Goal: Information Seeking & Learning: Learn about a topic

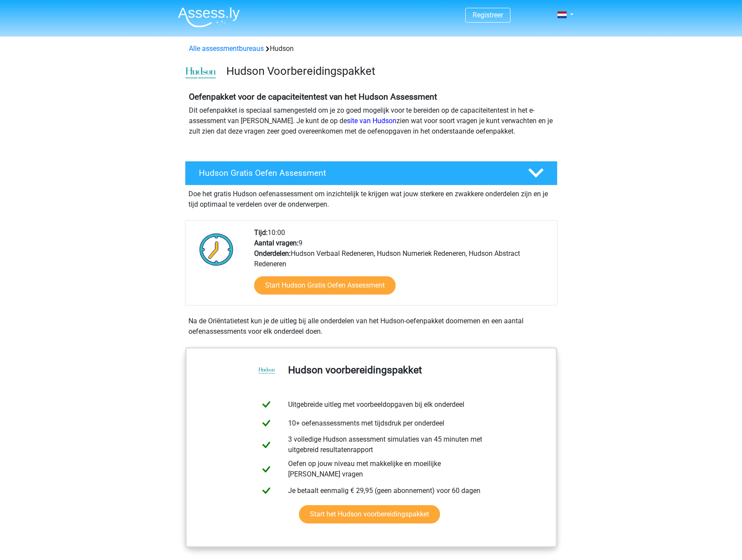
click at [320, 297] on div "Start Hudson Gratis Oefen Assessment" at bounding box center [402, 287] width 296 height 36
click at [323, 290] on link "Start Hudson Gratis Oefen Assessment" at bounding box center [324, 285] width 163 height 21
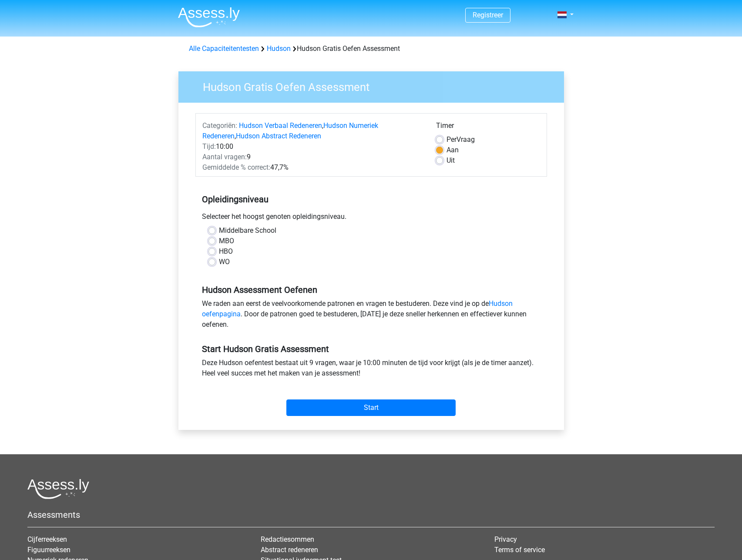
click at [219, 252] on label "HBO" at bounding box center [226, 251] width 14 height 10
click at [215, 252] on input "HBO" at bounding box center [211, 250] width 7 height 9
radio input "true"
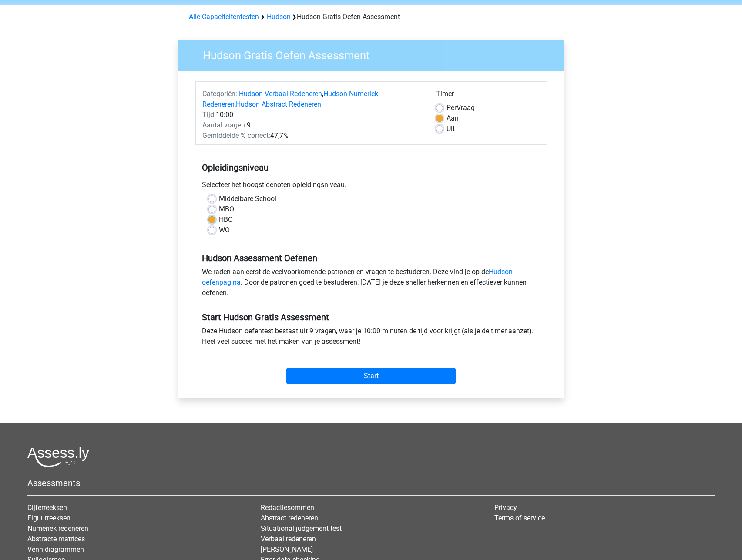
scroll to position [44, 0]
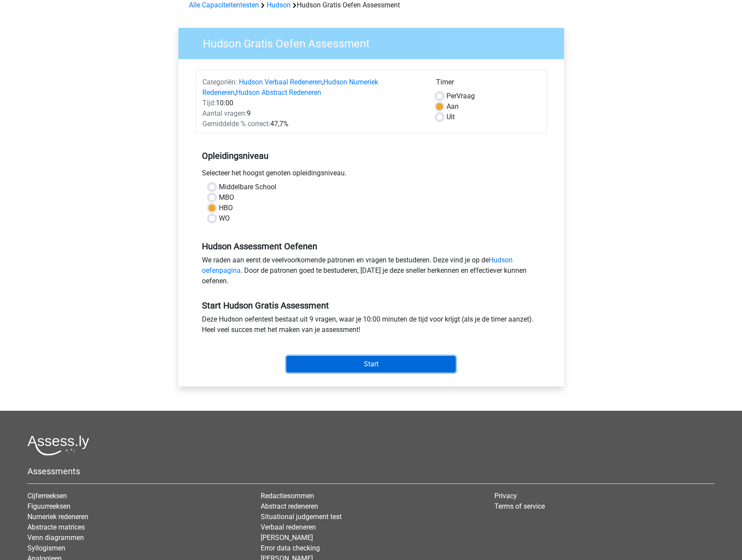
drag, startPoint x: 361, startPoint y: 357, endPoint x: 363, endPoint y: 364, distance: 7.7
click at [361, 358] on input "Start" at bounding box center [370, 364] width 169 height 17
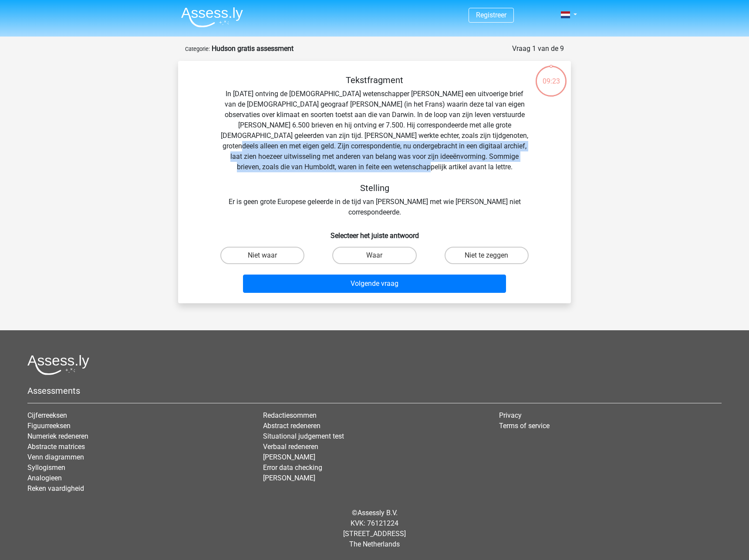
drag, startPoint x: 494, startPoint y: 135, endPoint x: 460, endPoint y: 168, distance: 46.5
click at [460, 168] on div "Tekstfragment In 1839 ontving de Engelse wetenschapper Charles Darwin een uitvo…" at bounding box center [374, 146] width 365 height 143
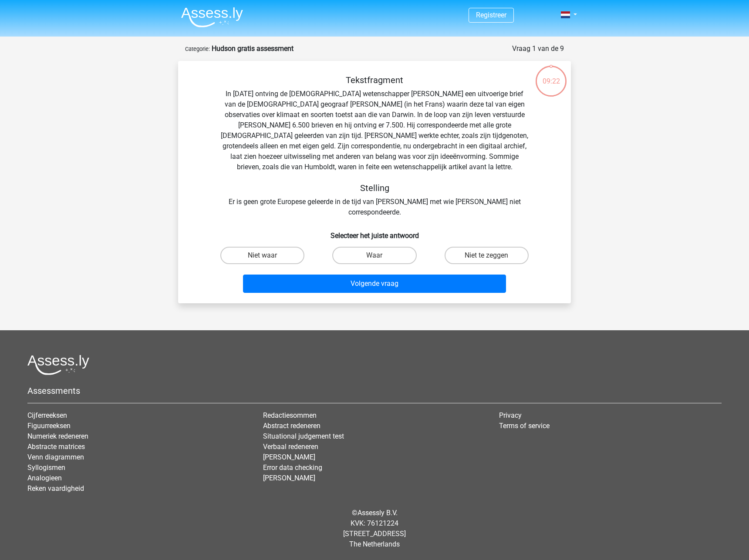
click at [422, 175] on div "Tekstfragment In 1839 ontving de Engelse wetenschapper Charles Darwin een uitvo…" at bounding box center [374, 146] width 365 height 143
drag, startPoint x: 317, startPoint y: 124, endPoint x: 542, endPoint y: 123, distance: 224.6
click at [542, 123] on div "Tekstfragment In 1839 ontving de Engelse wetenschapper Charles Darwin een uitvo…" at bounding box center [374, 146] width 365 height 143
click at [371, 247] on label "Waar" at bounding box center [374, 255] width 84 height 17
click at [374, 255] on input "Waar" at bounding box center [377, 258] width 6 height 6
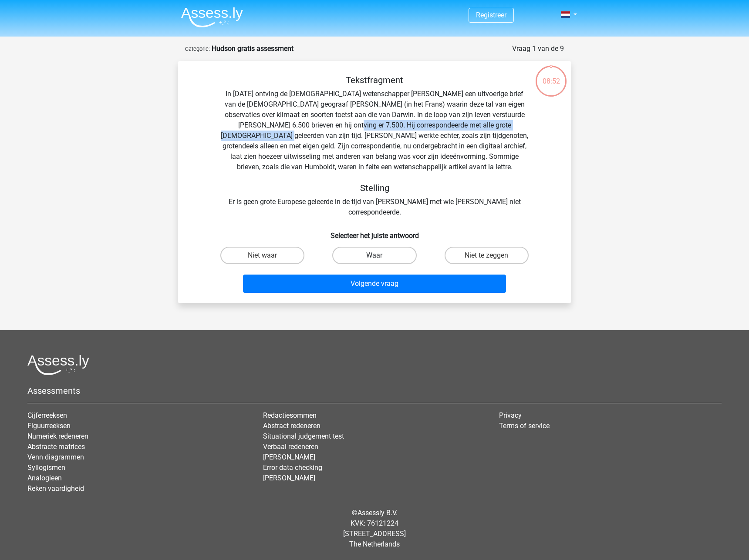
radio input "true"
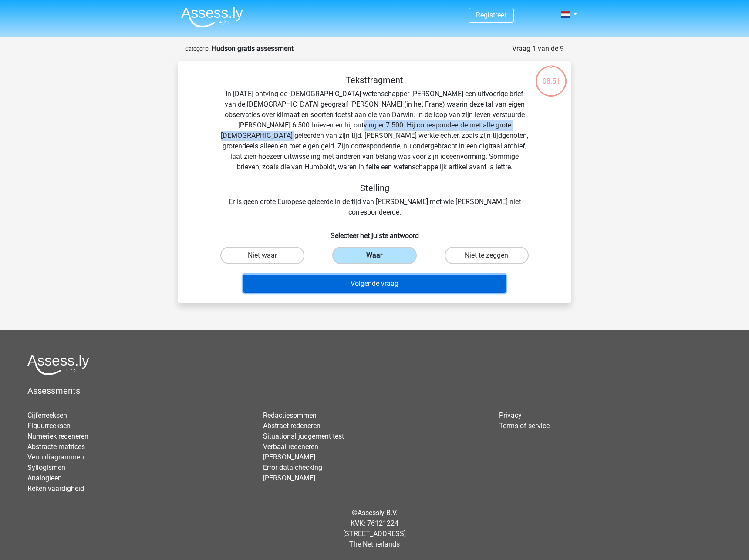
click at [370, 275] on button "Volgende vraag" at bounding box center [374, 284] width 263 height 18
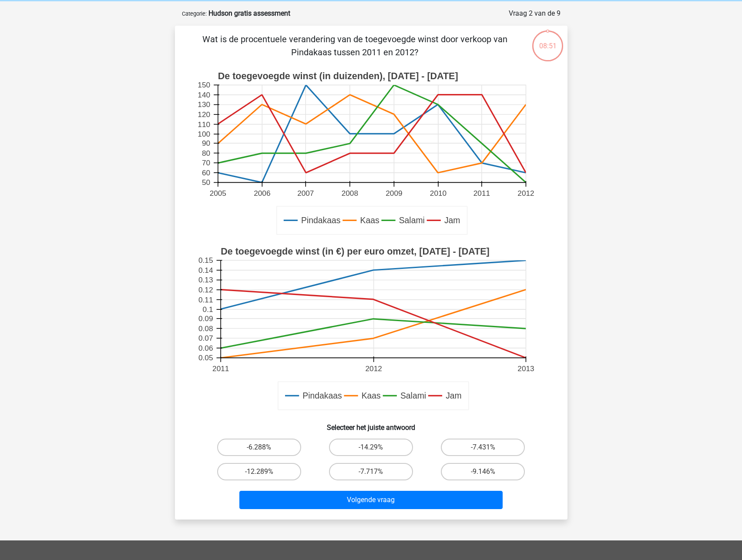
scroll to position [44, 0]
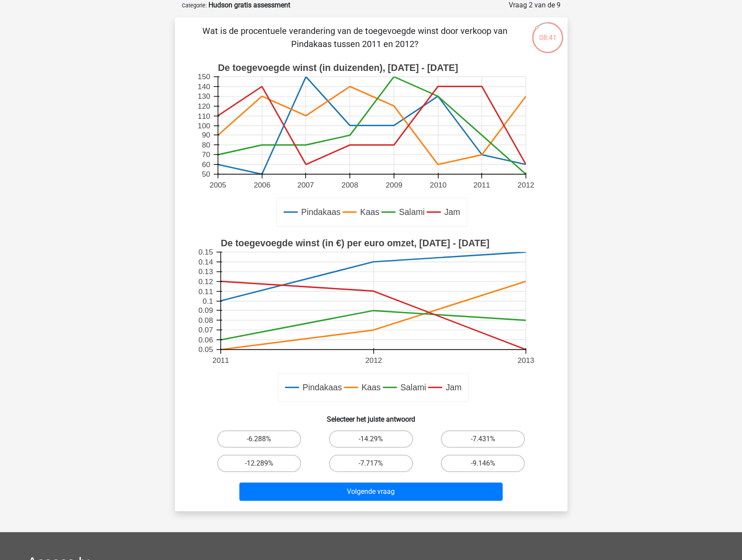
drag, startPoint x: 291, startPoint y: 42, endPoint x: 468, endPoint y: 42, distance: 176.7
click at [468, 42] on p "Wat is de procentuele verandering van de toegevoegde winst door verkoop van Pin…" at bounding box center [355, 37] width 332 height 26
click at [495, 56] on div "Wat is de procentuele verandering van de toegevoegde winst door verkoop van Pin…" at bounding box center [371, 264] width 386 height 480
drag, startPoint x: 370, startPoint y: 31, endPoint x: 456, endPoint y: 37, distance: 86.4
click at [456, 37] on p "Wat is de procentuele verandering van de toegevoegde winst door verkoop van Pin…" at bounding box center [355, 37] width 332 height 26
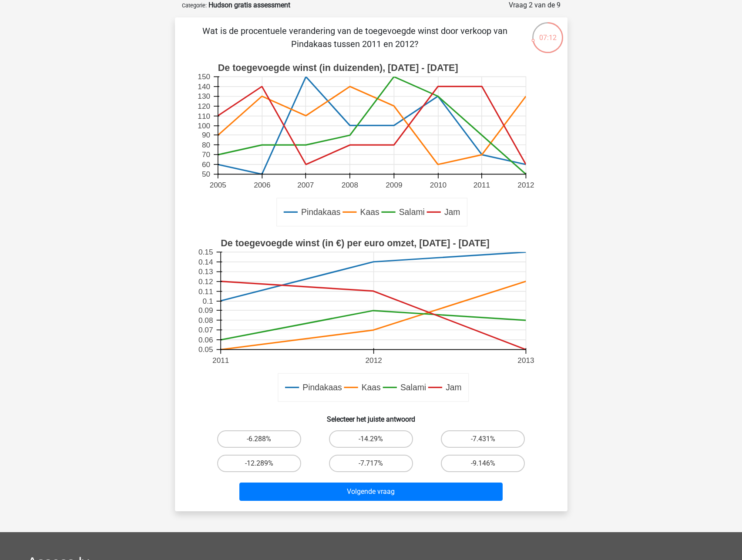
click at [375, 262] on icon at bounding box center [373, 276] width 305 height 49
click at [382, 439] on label "-14.29%" at bounding box center [371, 438] width 84 height 17
click at [376, 439] on input "-14.29%" at bounding box center [374, 442] width 6 height 6
radio input "true"
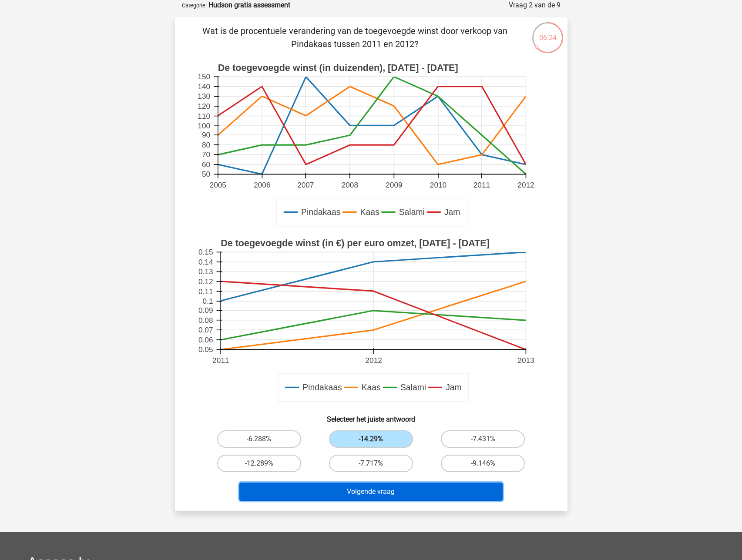
click at [393, 491] on button "Volgende vraag" at bounding box center [370, 492] width 263 height 18
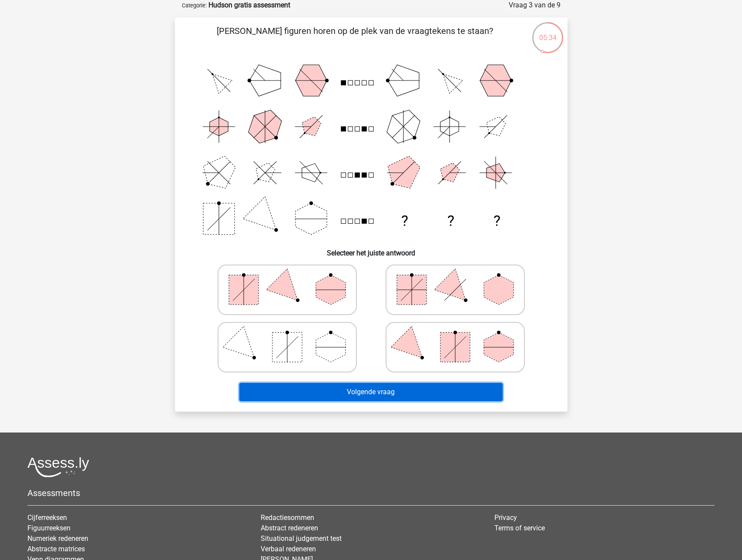
click at [386, 391] on button "Volgende vraag" at bounding box center [370, 392] width 263 height 18
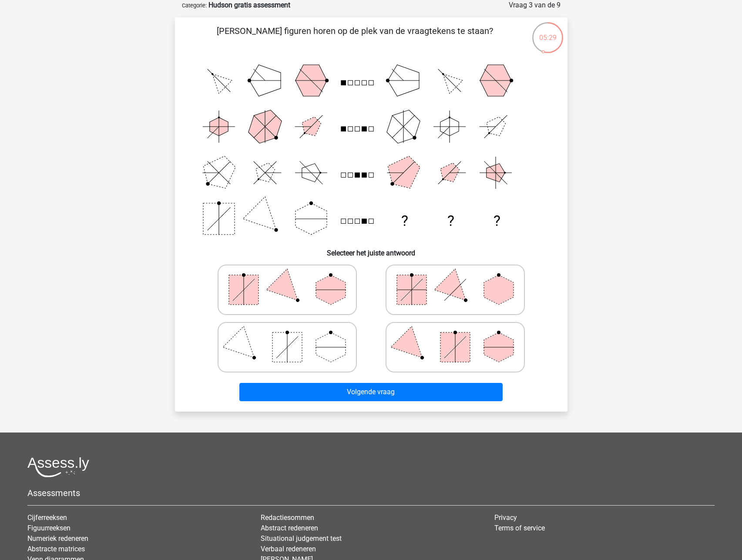
click at [589, 235] on div "Registreer ?" at bounding box center [371, 309] width 742 height 706
click at [406, 294] on rect at bounding box center [412, 290] width 30 height 30
click at [455, 279] on input "radio" at bounding box center [458, 276] width 6 height 6
radio input "true"
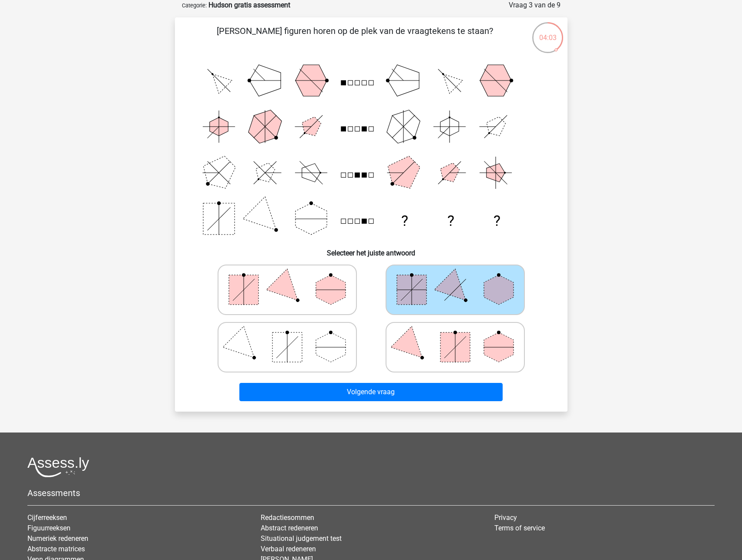
click at [320, 301] on icon at bounding box center [287, 290] width 131 height 44
click at [293, 279] on input "radio" at bounding box center [290, 276] width 6 height 6
radio input "true"
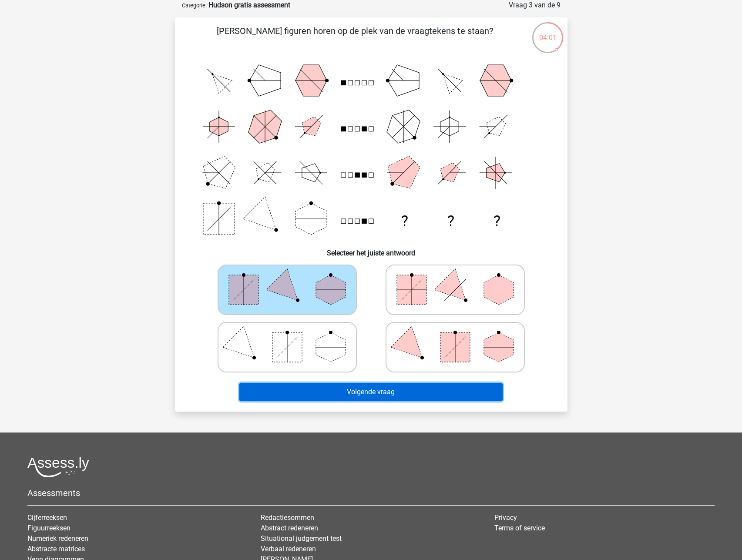
click at [383, 396] on button "Volgende vraag" at bounding box center [370, 392] width 263 height 18
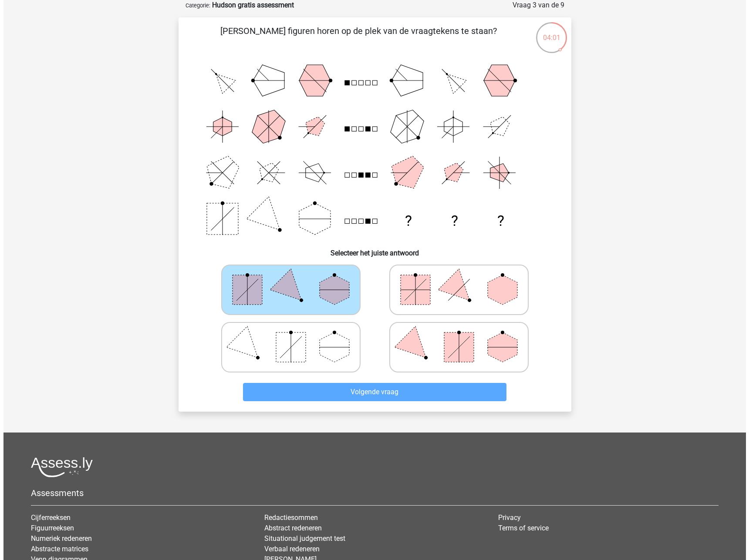
scroll to position [0, 0]
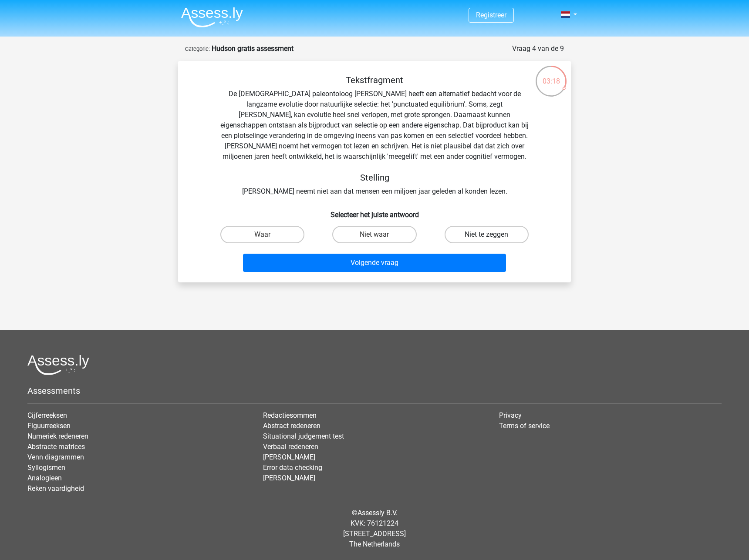
click at [461, 235] on label "Niet te zeggen" at bounding box center [486, 234] width 84 height 17
click at [486, 235] on input "Niet te zeggen" at bounding box center [489, 238] width 6 height 6
radio input "true"
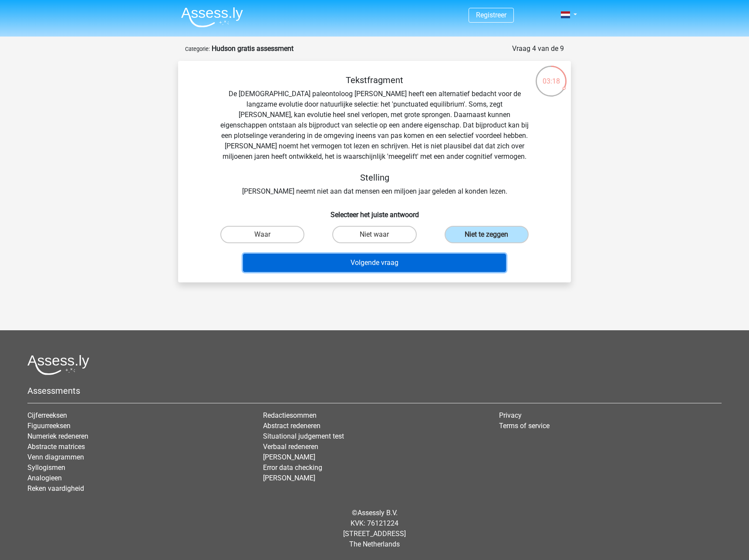
click at [390, 259] on button "Volgende vraag" at bounding box center [374, 263] width 263 height 18
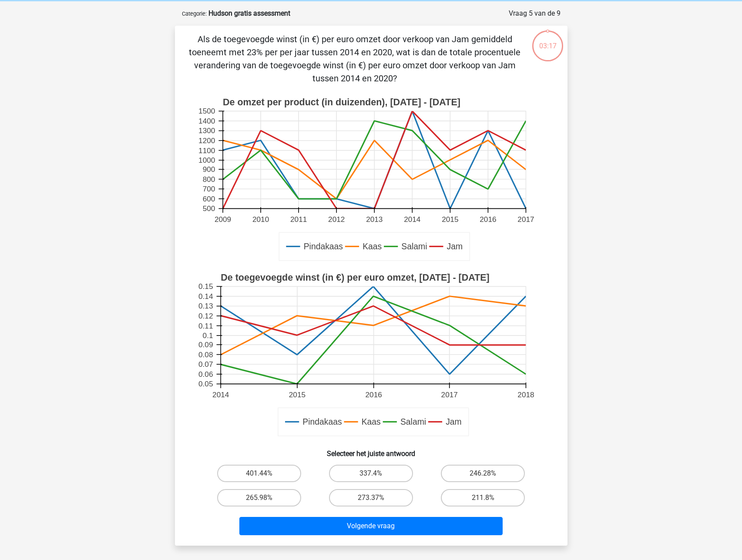
scroll to position [44, 0]
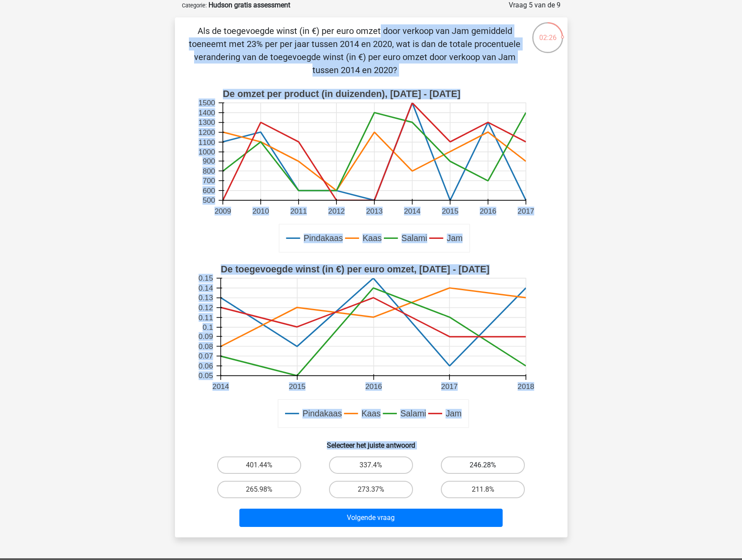
drag, startPoint x: 199, startPoint y: 27, endPoint x: 468, endPoint y: 471, distance: 519.4
click at [468, 471] on div "Als de toegevoegde winst (in €) per euro omzet door verkoop van Jam gemiddeld t…" at bounding box center [371, 277] width 386 height 506
click at [631, 323] on div "Registreer" at bounding box center [371, 372] width 742 height 832
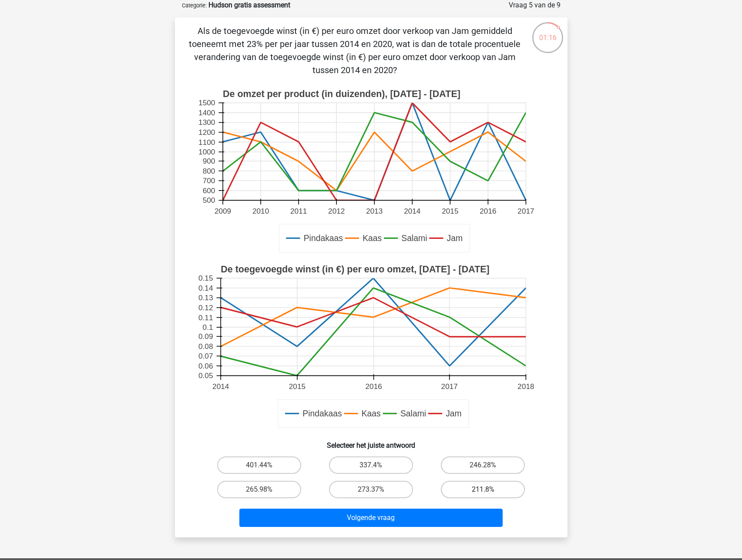
click at [482, 486] on label "211.8%" at bounding box center [483, 489] width 84 height 17
click at [483, 490] on input "211.8%" at bounding box center [486, 493] width 6 height 6
radio input "true"
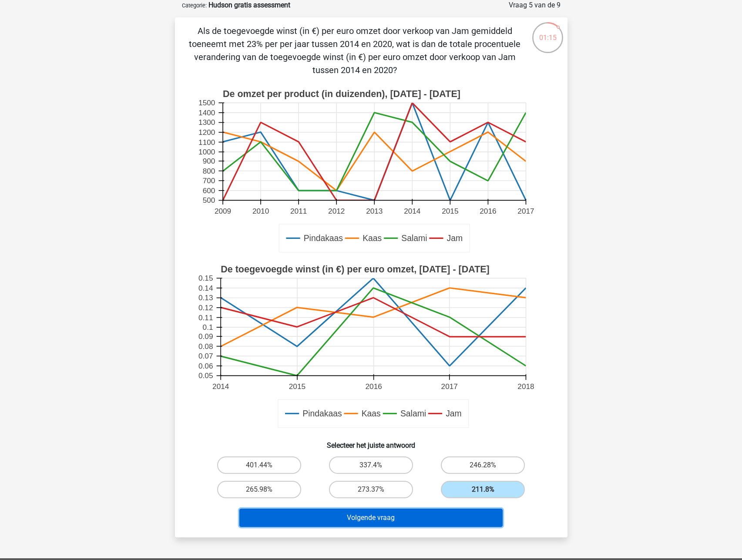
click at [416, 518] on button "Volgende vraag" at bounding box center [370, 518] width 263 height 18
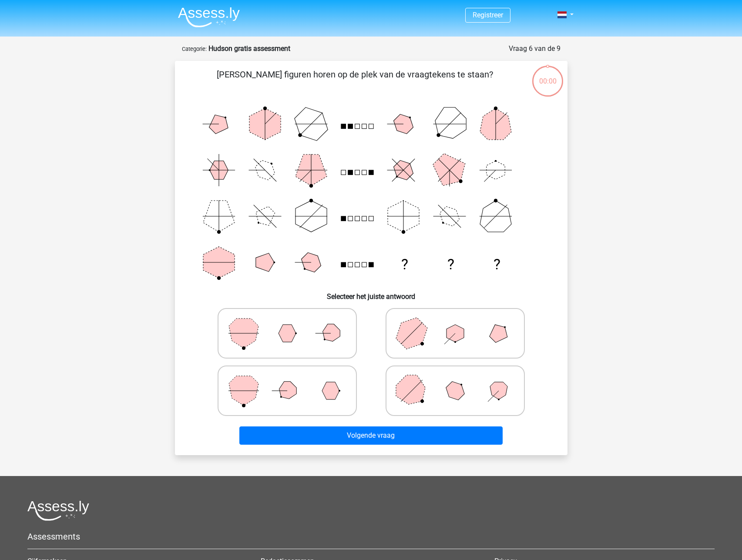
scroll to position [44, 0]
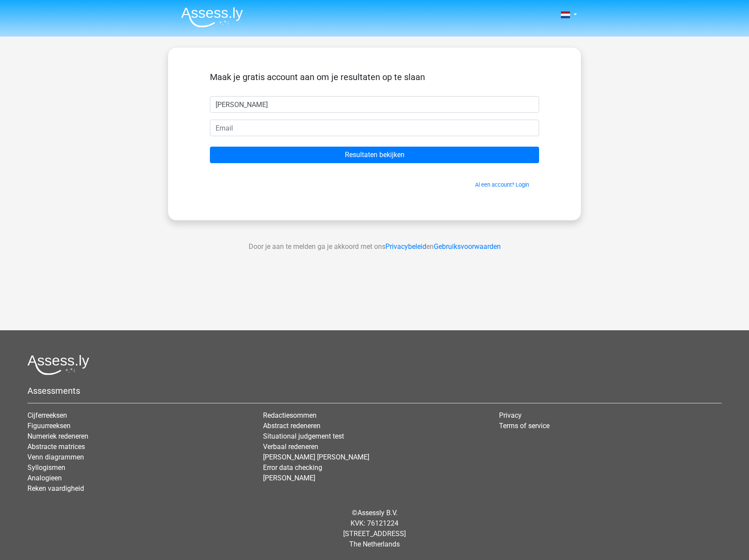
type input "laurence"
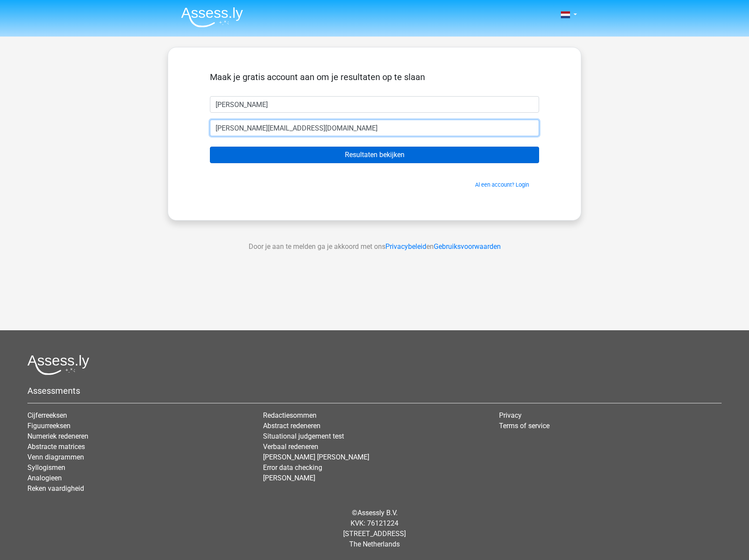
type input "laurence.bruyns@telenet.be"
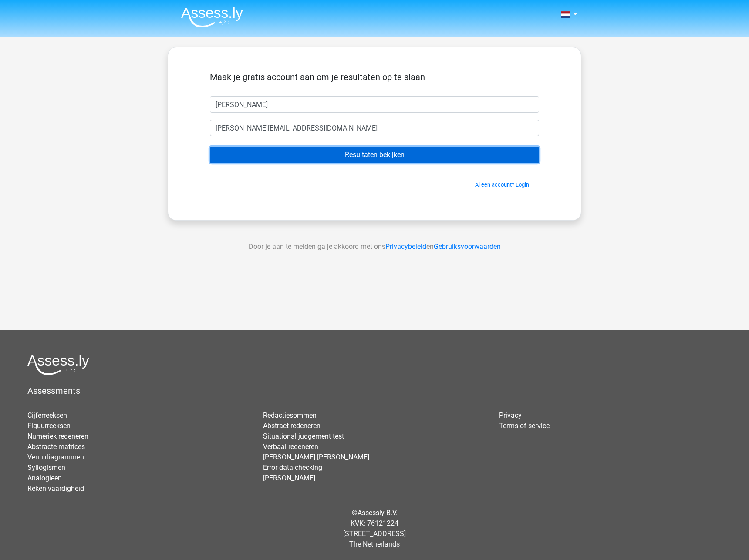
click at [363, 157] on input "Resultaten bekijken" at bounding box center [374, 155] width 329 height 17
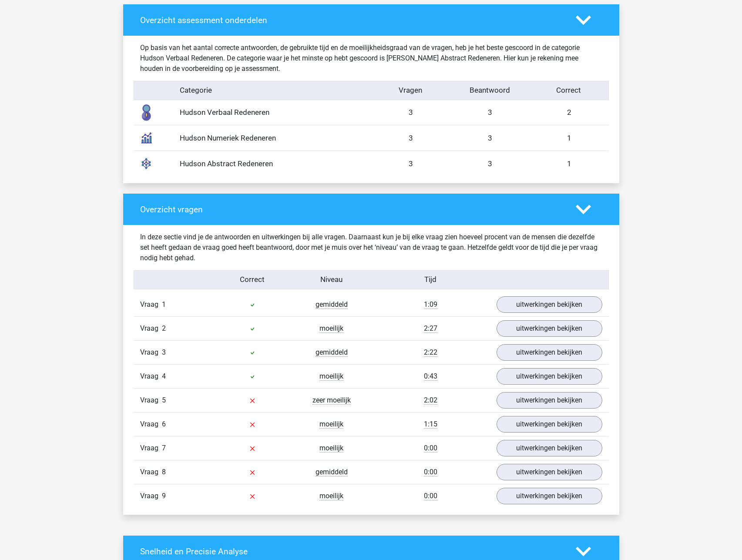
scroll to position [696, 0]
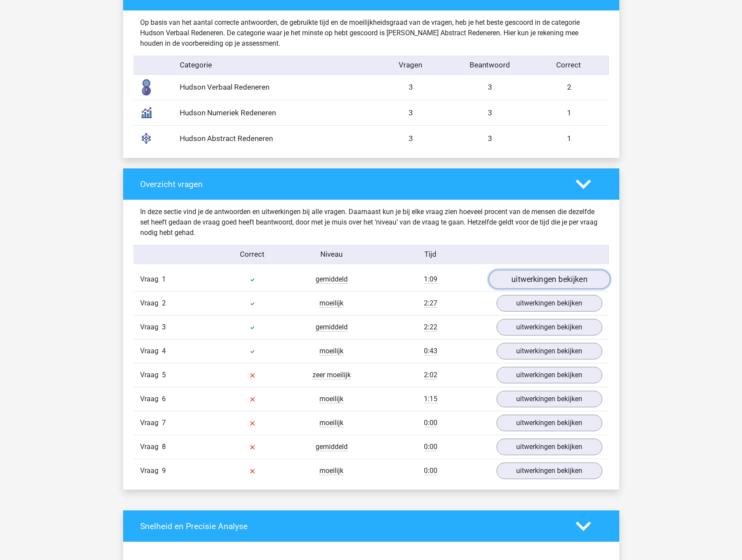
click at [545, 280] on link "uitwerkingen bekijken" at bounding box center [548, 279] width 121 height 19
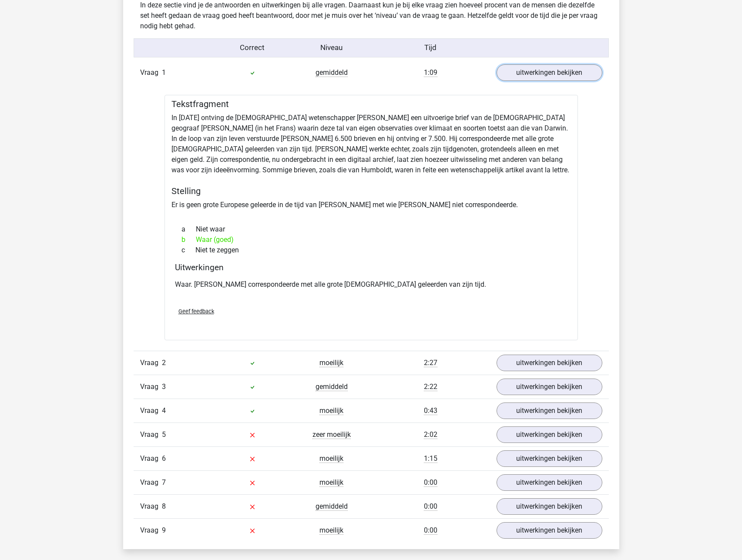
scroll to position [917, 0]
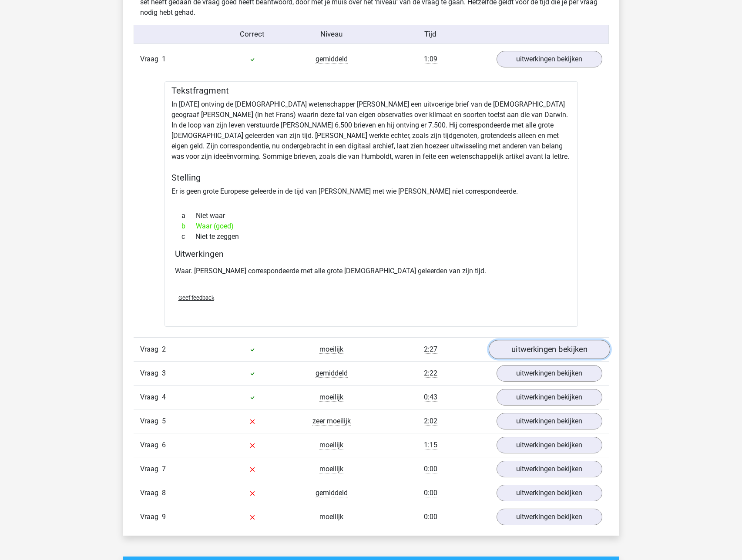
click at [534, 353] on link "uitwerkingen bekijken" at bounding box center [548, 349] width 121 height 19
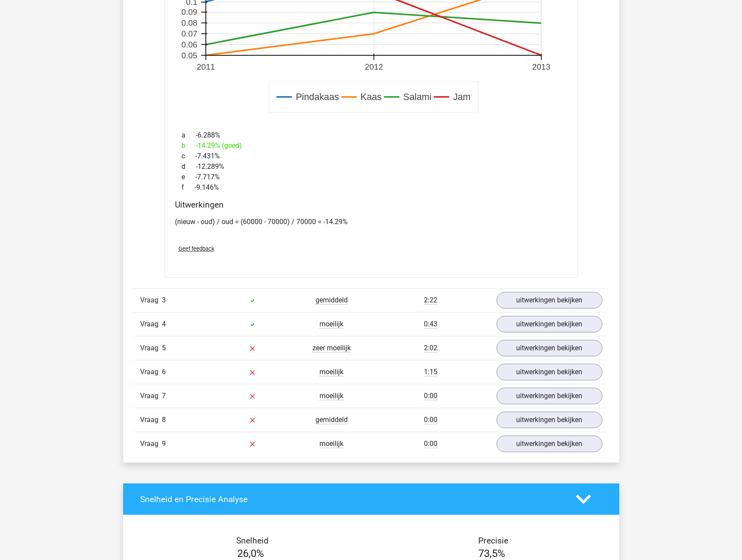
scroll to position [1577, 0]
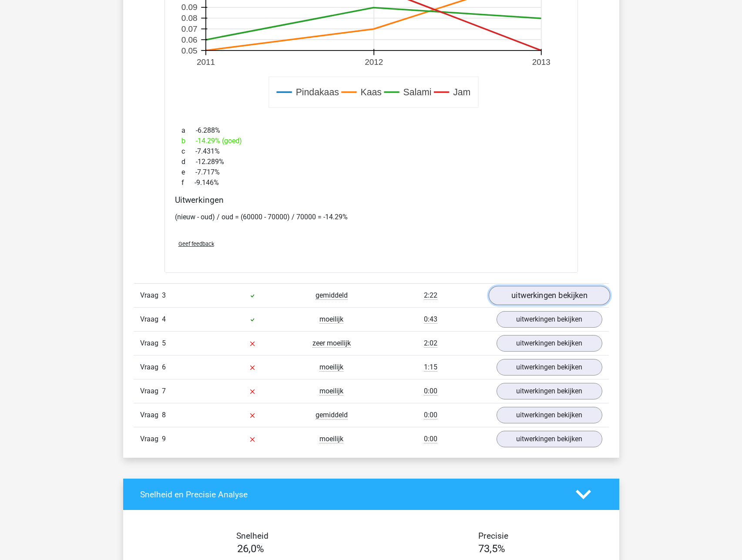
click at [565, 298] on link "uitwerkingen bekijken" at bounding box center [548, 295] width 121 height 19
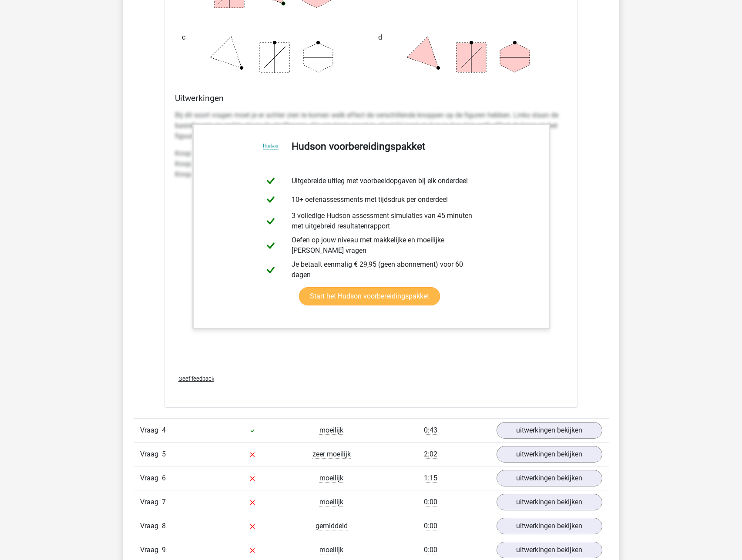
scroll to position [2180, 0]
click at [296, 356] on div "Bij dit soort vragen moet je er achter zien te komen welk effect de verschillen…" at bounding box center [371, 236] width 393 height 261
click at [548, 426] on link "uitwerkingen bekijken" at bounding box center [548, 429] width 121 height 19
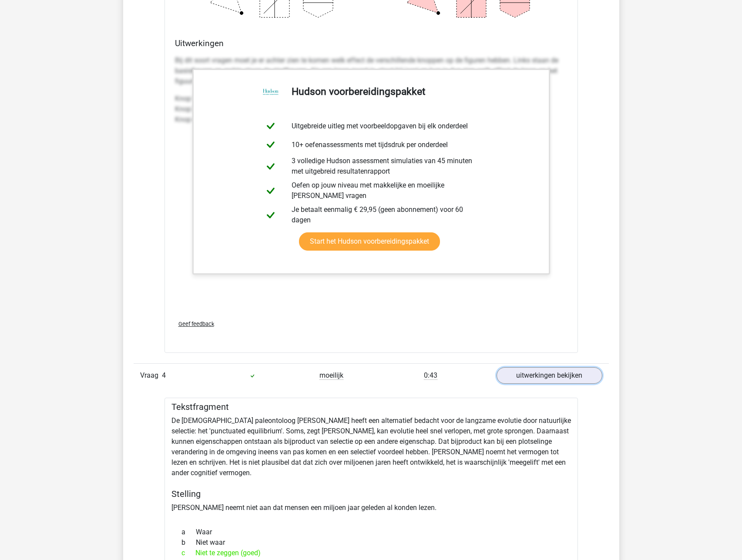
scroll to position [2267, 0]
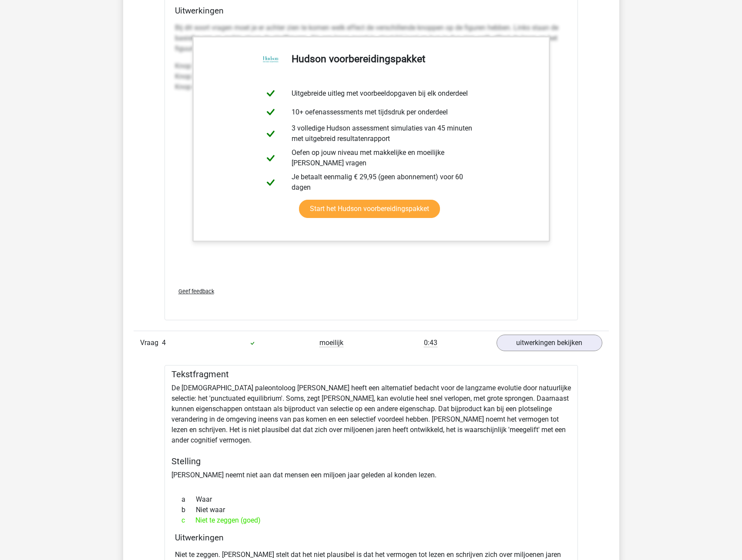
click at [181, 163] on div "Bij dit soort vragen moet je er achter zien te komen welk effect de verschillen…" at bounding box center [371, 149] width 393 height 261
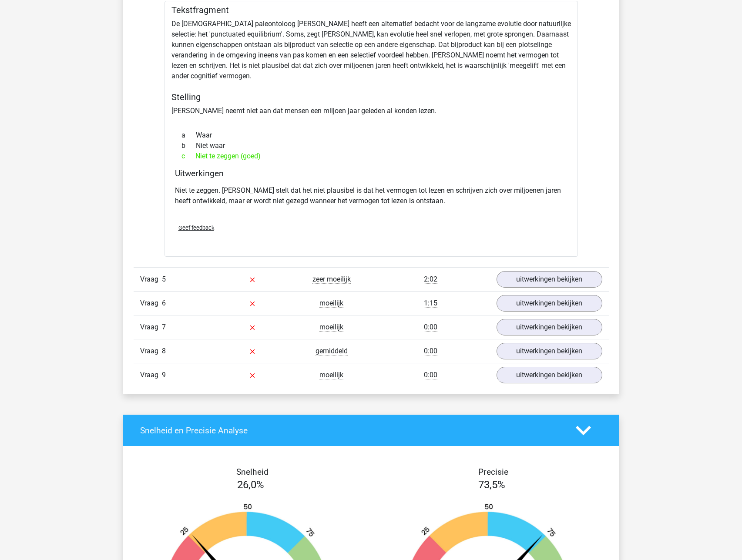
scroll to position [2646, 0]
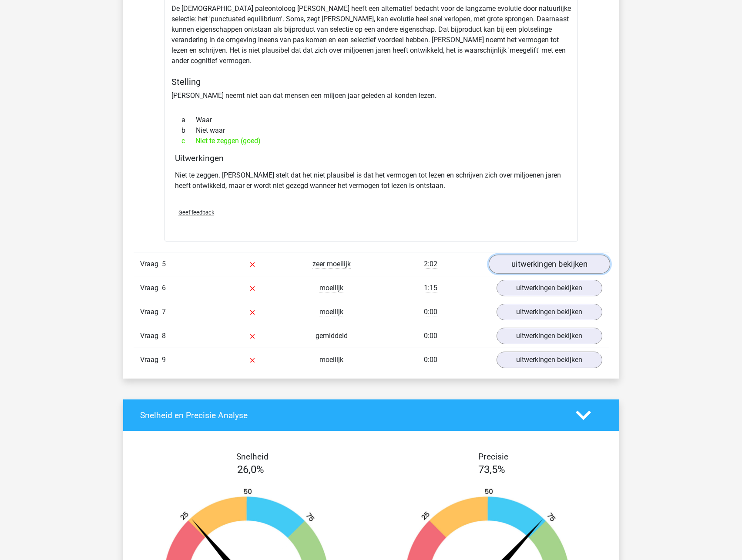
click at [516, 270] on link "uitwerkingen bekijken" at bounding box center [548, 264] width 121 height 19
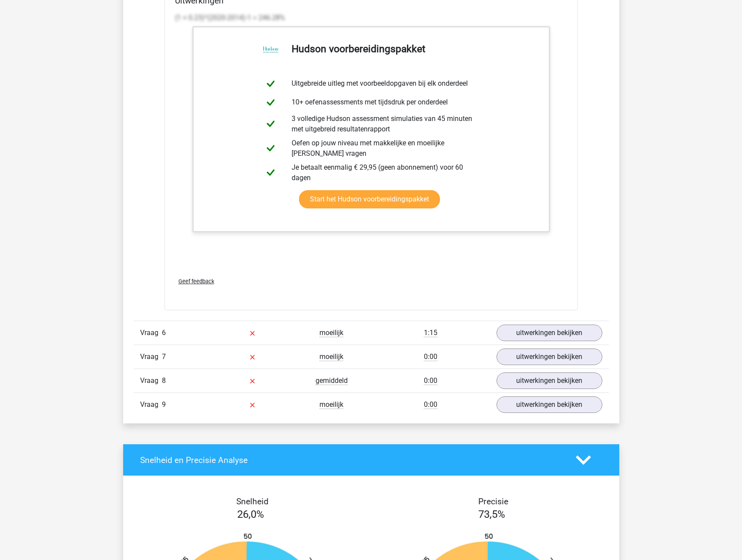
scroll to position [3473, 0]
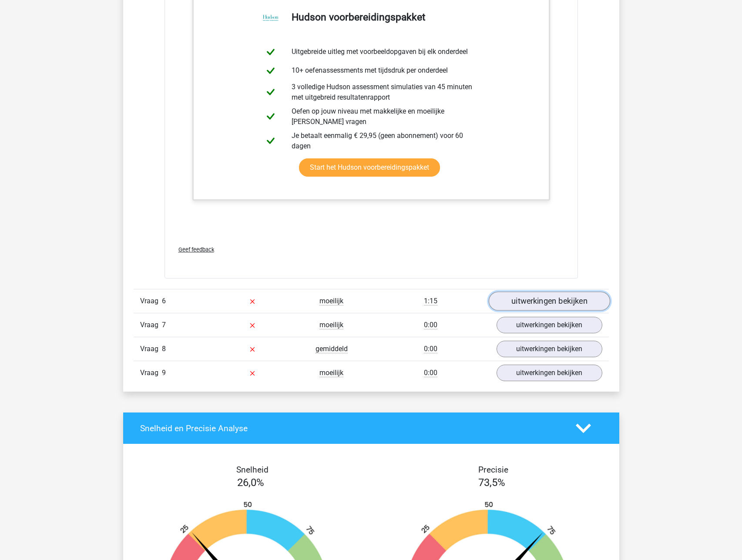
click at [564, 302] on link "uitwerkingen bekijken" at bounding box center [548, 301] width 121 height 19
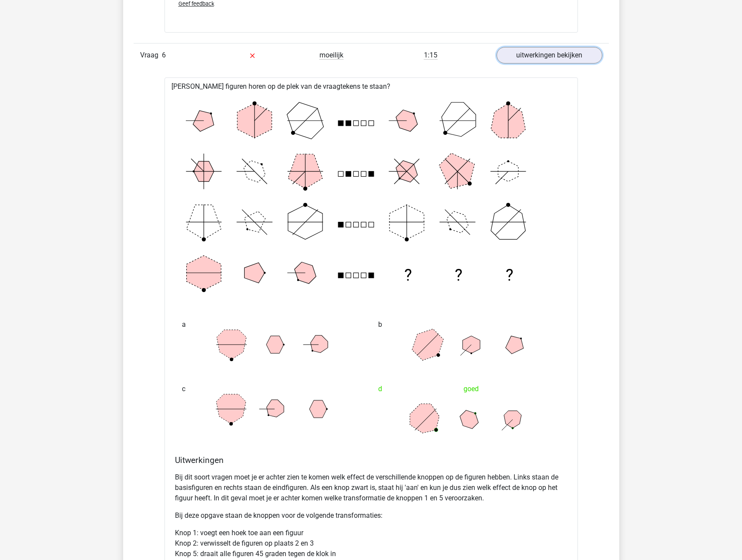
scroll to position [3734, 0]
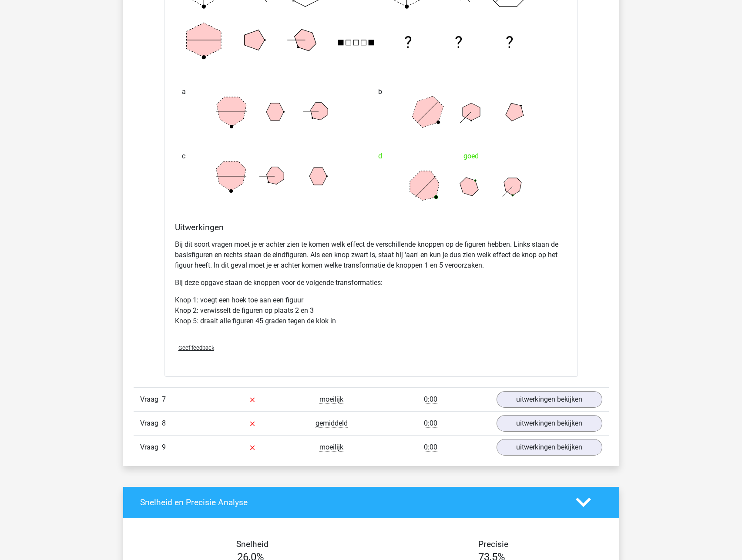
scroll to position [3995, 0]
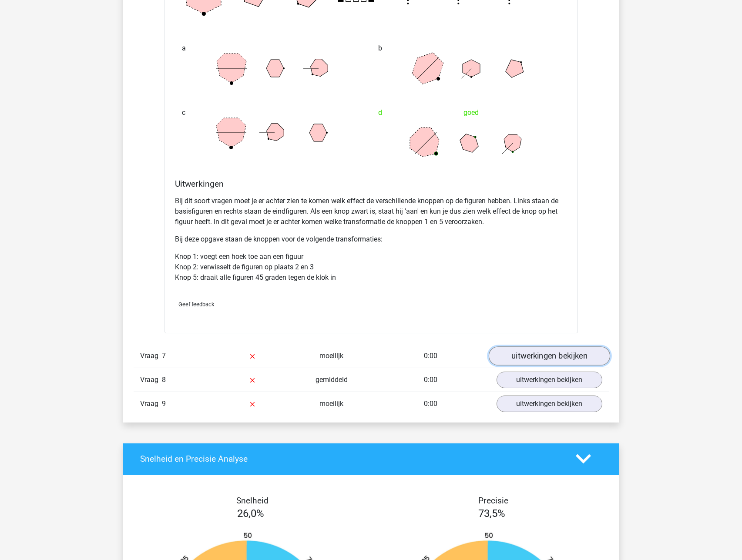
click at [522, 355] on link "uitwerkingen bekijken" at bounding box center [548, 355] width 121 height 19
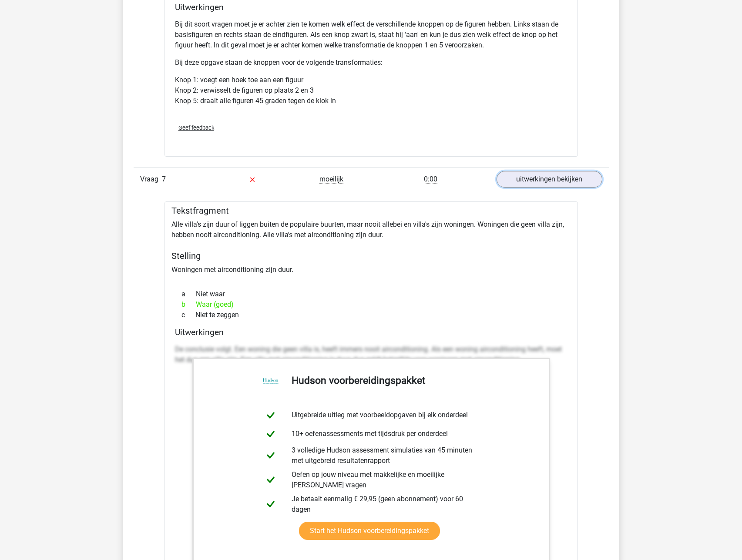
scroll to position [4344, 0]
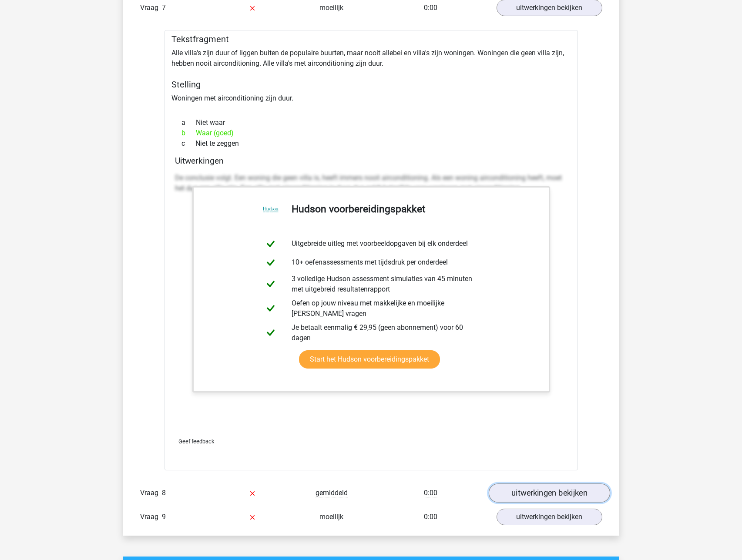
click at [543, 494] on link "uitwerkingen bekijken" at bounding box center [548, 493] width 121 height 19
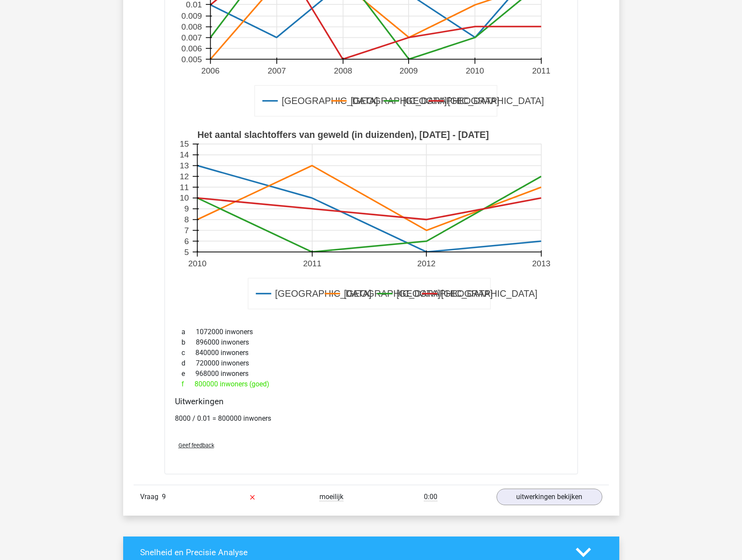
scroll to position [4953, 0]
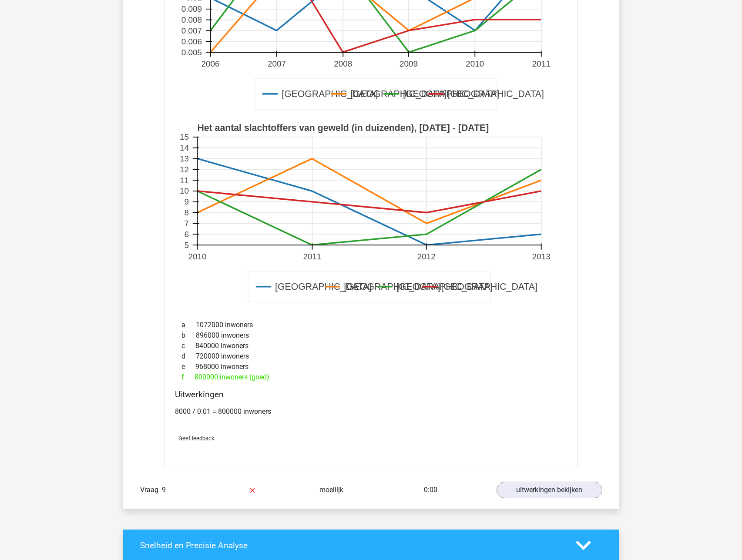
click at [205, 377] on div "f 800000 inwoners (goed)" at bounding box center [371, 377] width 393 height 10
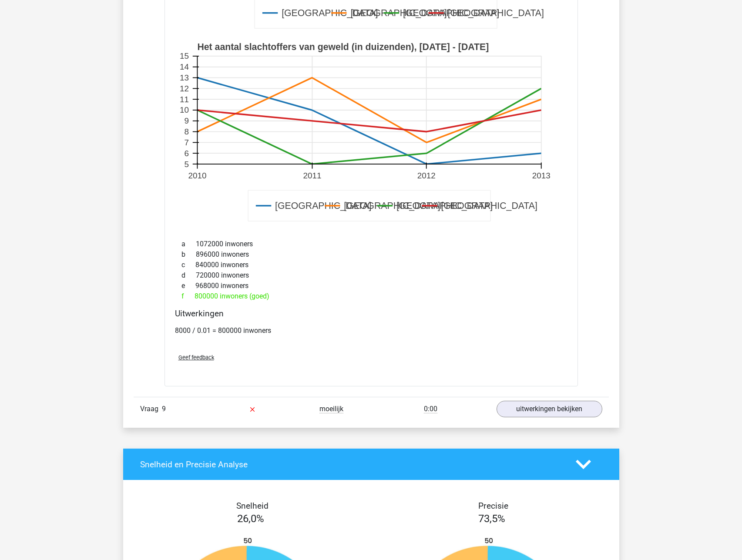
scroll to position [5040, 0]
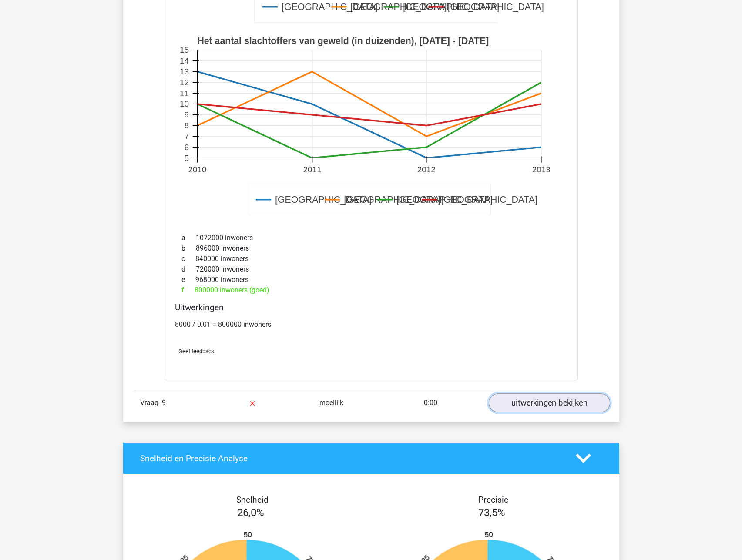
click at [526, 399] on link "uitwerkingen bekijken" at bounding box center [548, 403] width 121 height 19
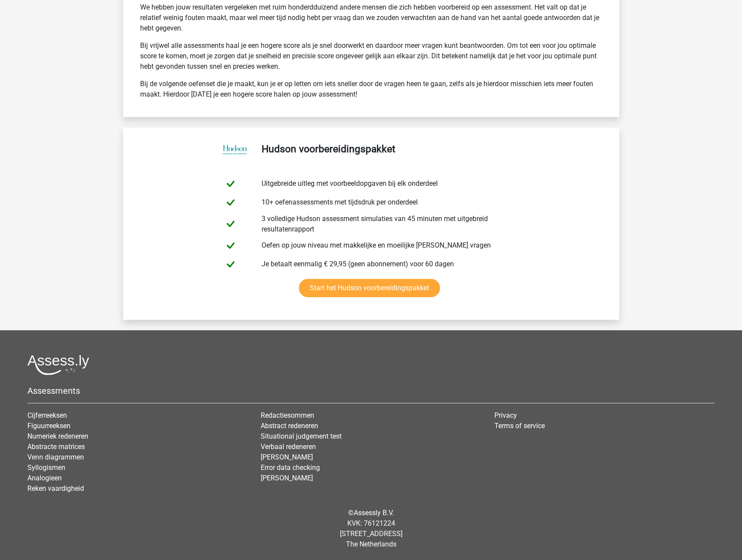
scroll to position [5977, 0]
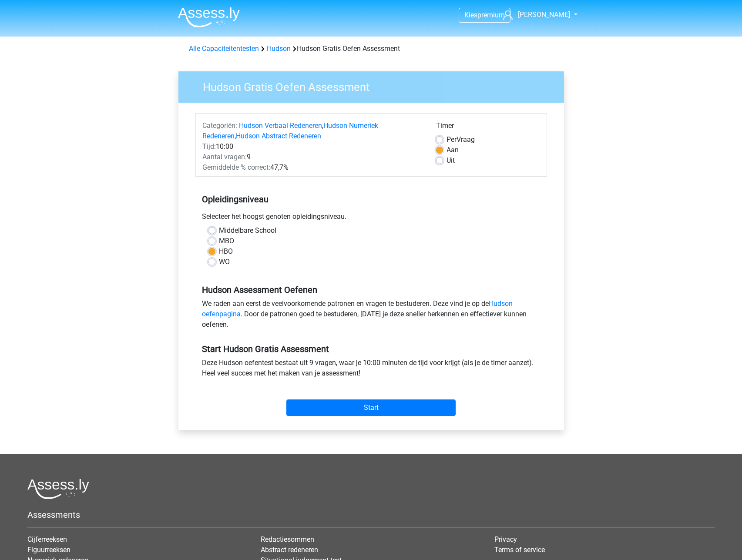
scroll to position [44, 0]
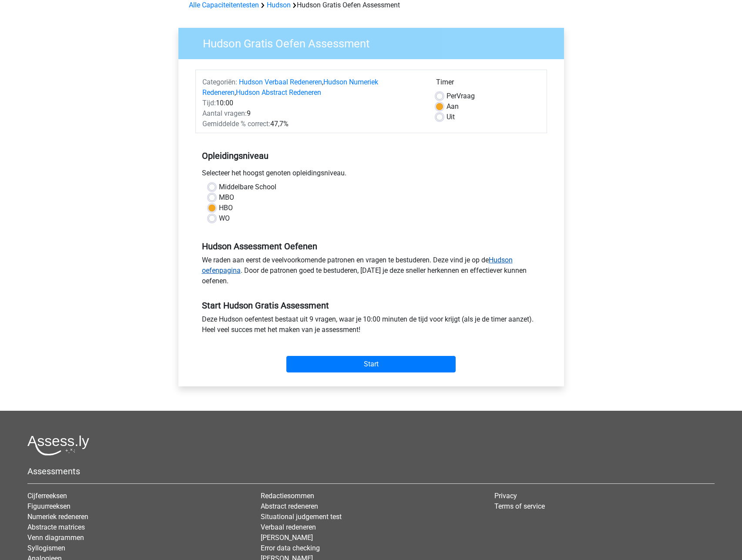
click at [506, 258] on link "Hudson oefenpagina" at bounding box center [357, 265] width 311 height 19
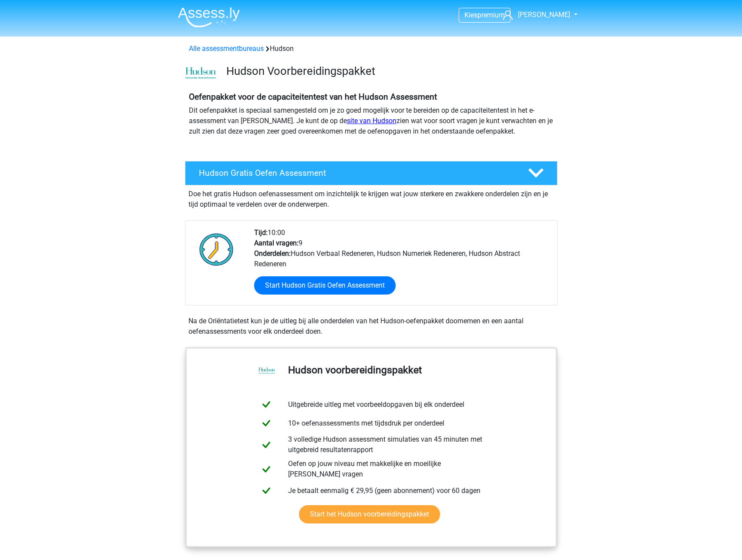
click at [347, 122] on link "site van Hudson" at bounding box center [372, 121] width 50 height 8
